Goal: Task Accomplishment & Management: Use online tool/utility

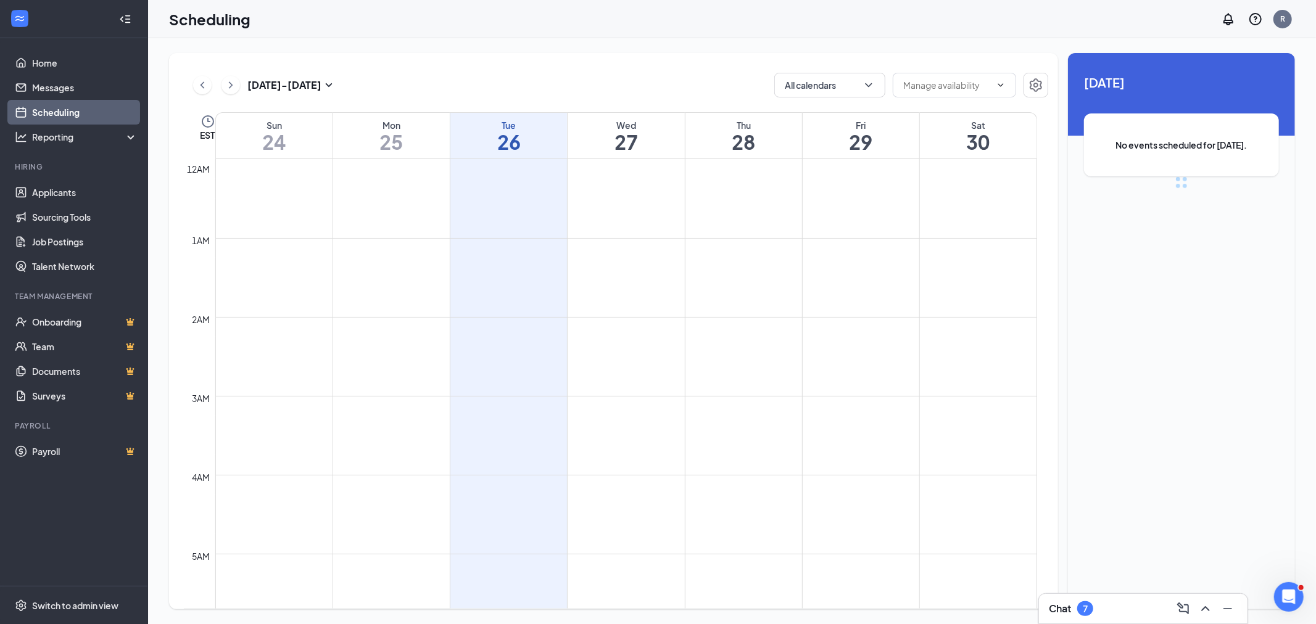
scroll to position [606, 0]
click at [1146, 163] on h1 "2:00 - 2:30 PM" at bounding box center [1181, 153] width 170 height 21
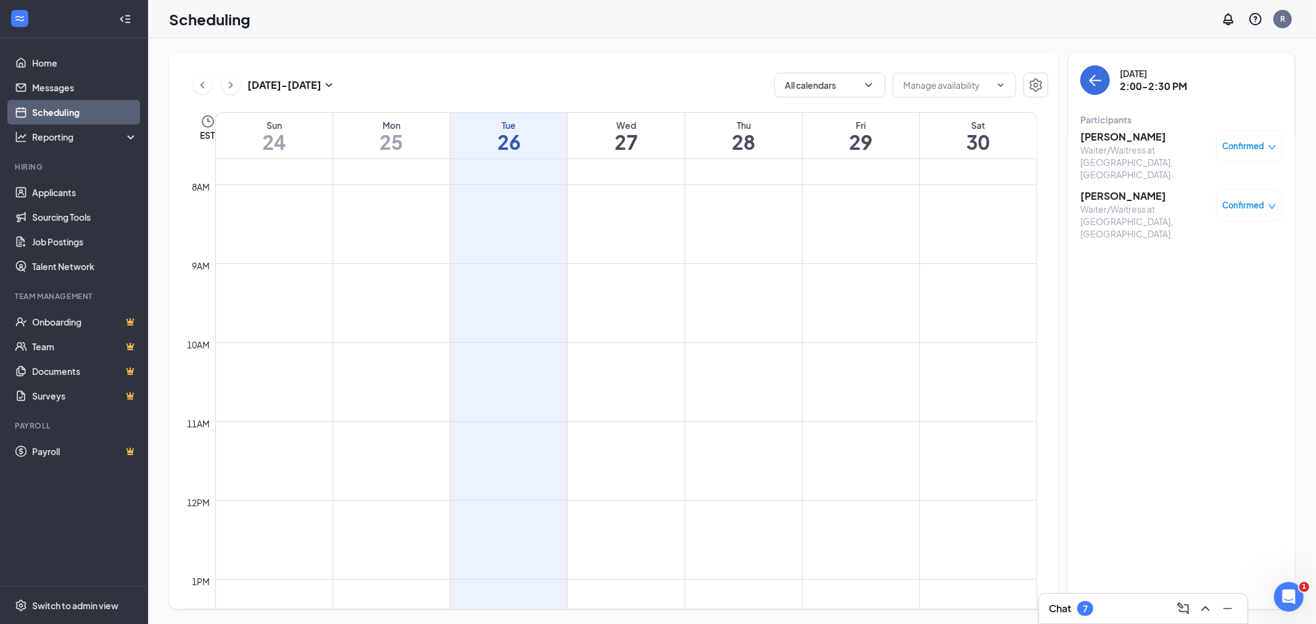
click at [1121, 140] on h3 "[PERSON_NAME]" at bounding box center [1145, 137] width 130 height 14
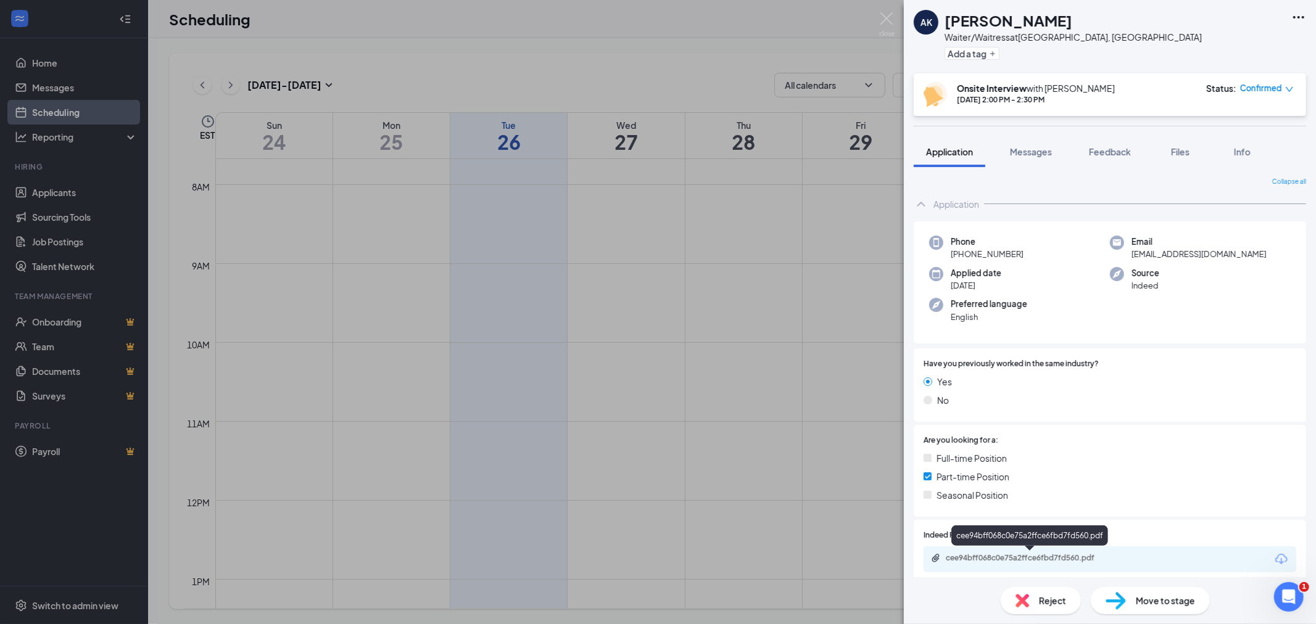
click at [1026, 553] on div "cee94bff068c0e75a2ffce6fbd7fd560.pdf" at bounding box center [1032, 558] width 173 height 10
click at [888, 15] on img at bounding box center [886, 24] width 15 height 24
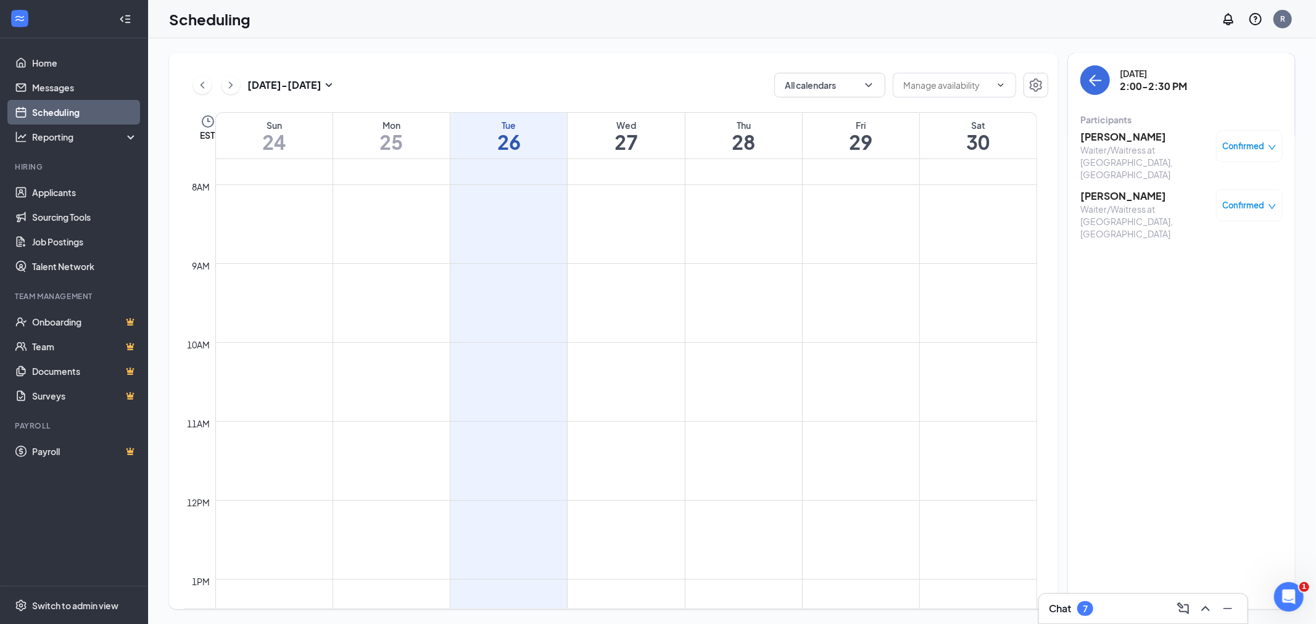
click at [1120, 189] on h3 "[PERSON_NAME]" at bounding box center [1145, 196] width 130 height 14
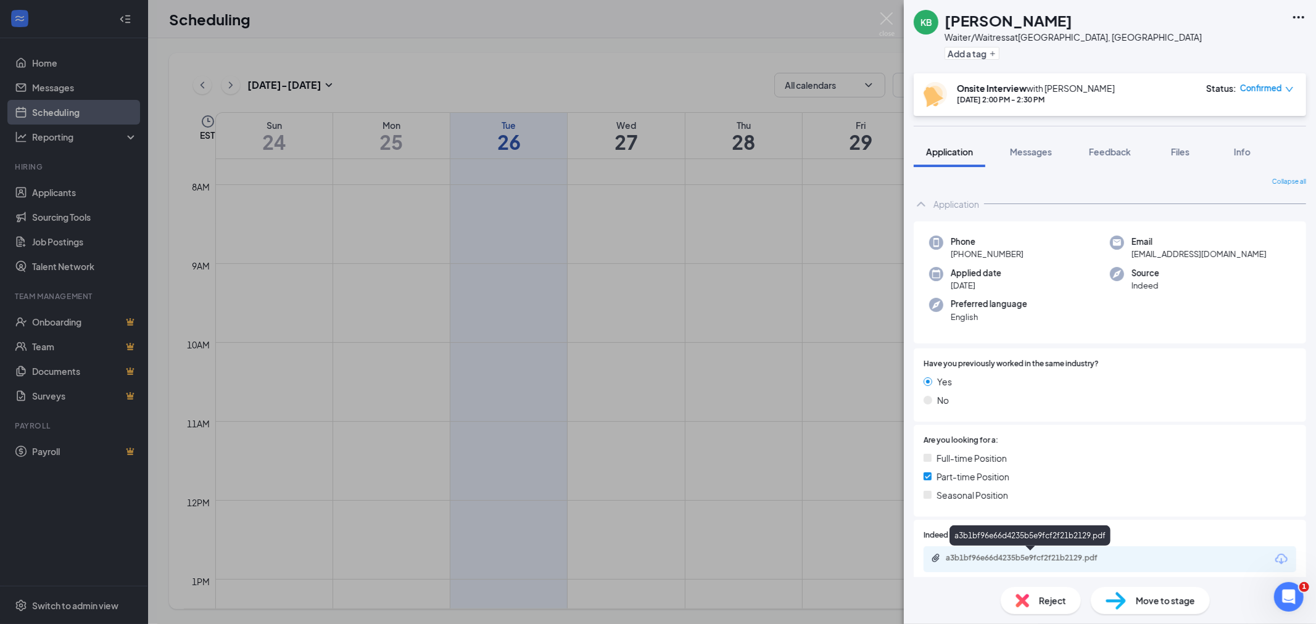
click at [1042, 558] on div "a3b1bf96e66d4235b5e9fcf2f21b2129.pdf" at bounding box center [1032, 558] width 173 height 10
